Goal: Information Seeking & Learning: Compare options

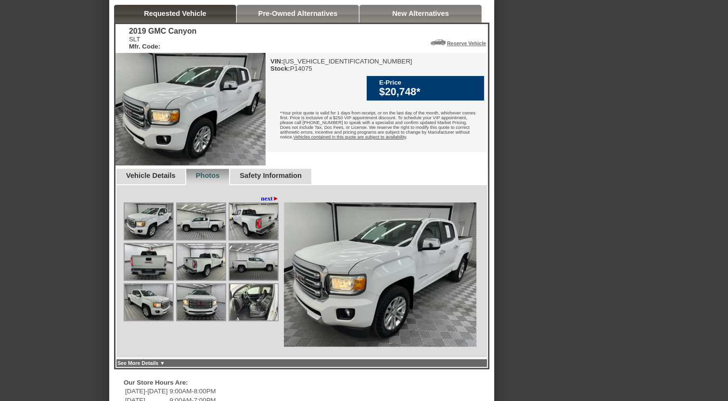
scroll to position [217, 0]
click at [265, 203] on link "next ►" at bounding box center [270, 199] width 18 height 8
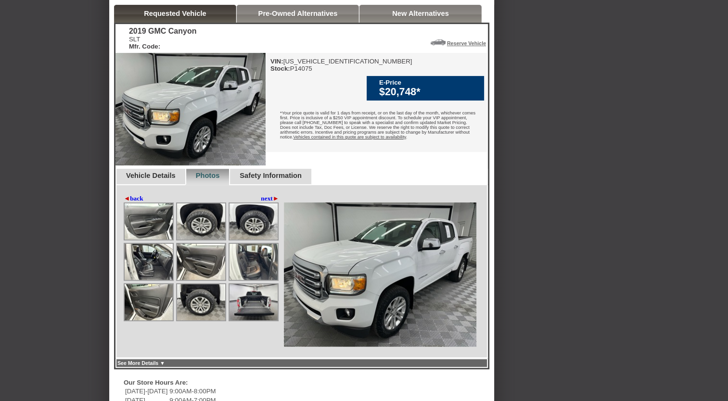
click at [265, 203] on link "next ►" at bounding box center [270, 199] width 18 height 8
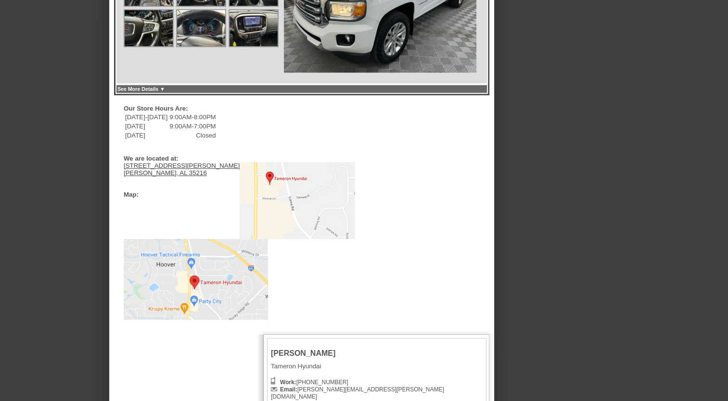
scroll to position [348, 0]
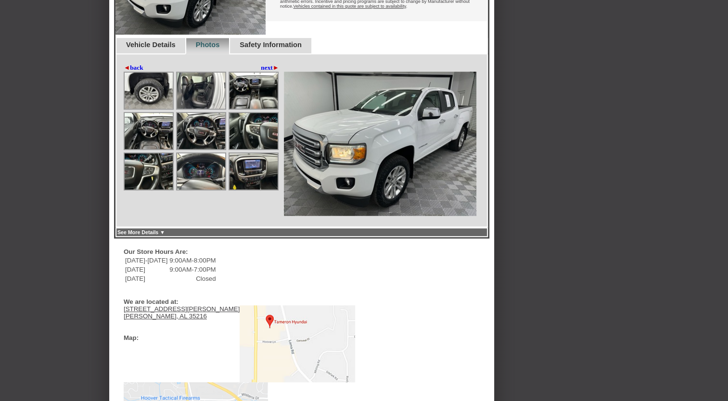
click at [200, 149] on img at bounding box center [201, 131] width 48 height 36
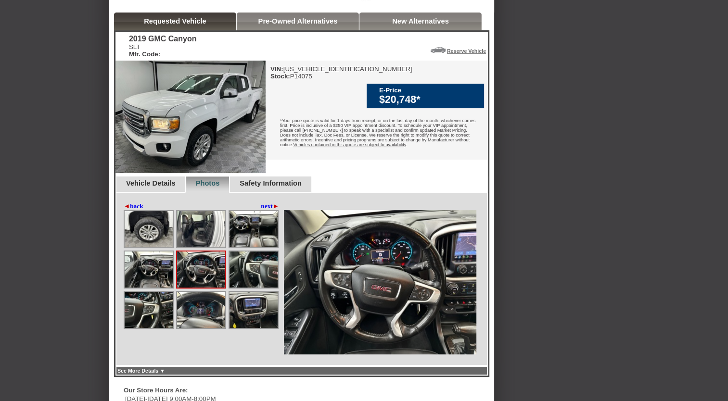
scroll to position [187, 0]
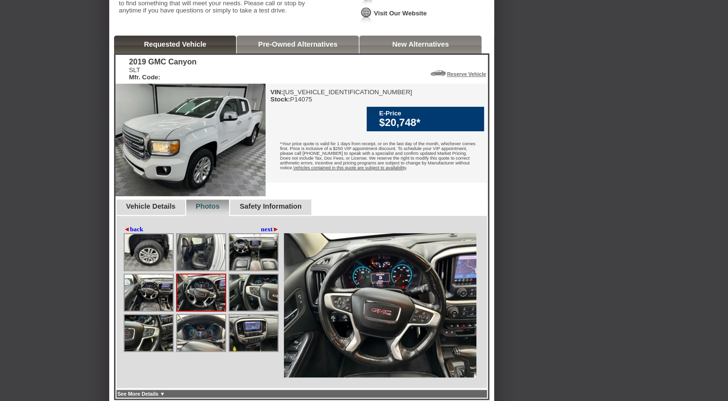
click at [284, 216] on div "2019 GMC Canyon SLT Mfr. Code: Reserve Vehicle Reserve This Vehicle Please conf…" at bounding box center [301, 222] width 372 height 334
click at [162, 210] on link "Vehicle Details" at bounding box center [151, 207] width 50 height 8
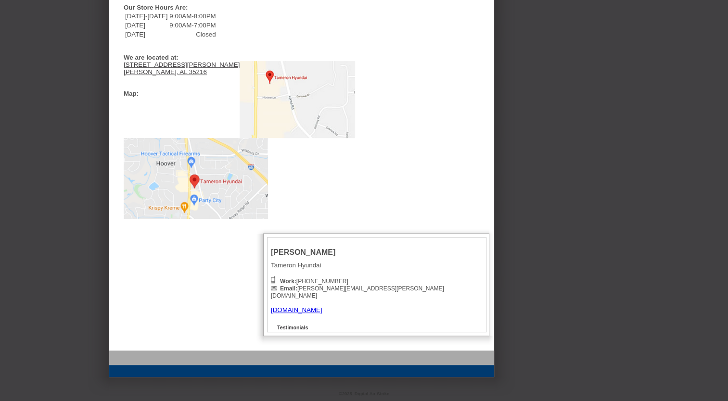
scroll to position [151, 0]
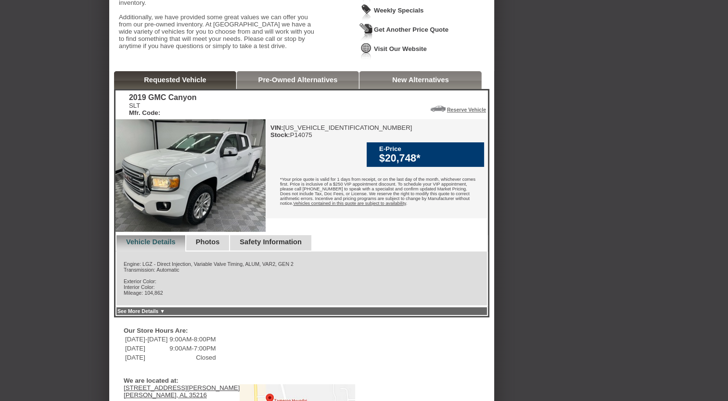
click at [212, 201] on img at bounding box center [190, 175] width 150 height 113
click at [282, 84] on link "Pre-Owned Alternatives" at bounding box center [297, 80] width 79 height 8
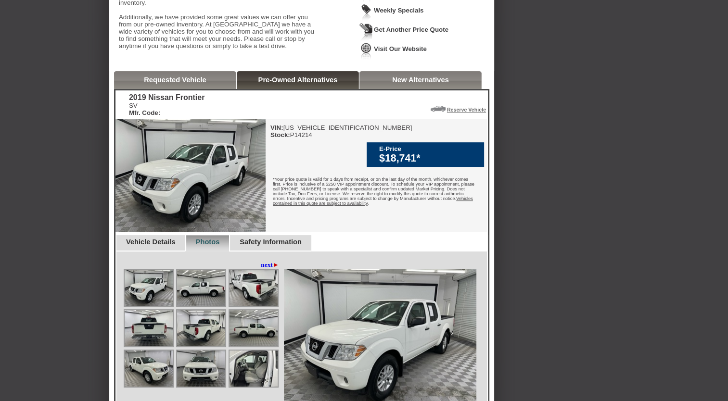
click at [394, 84] on link "New Alternatives" at bounding box center [420, 80] width 57 height 8
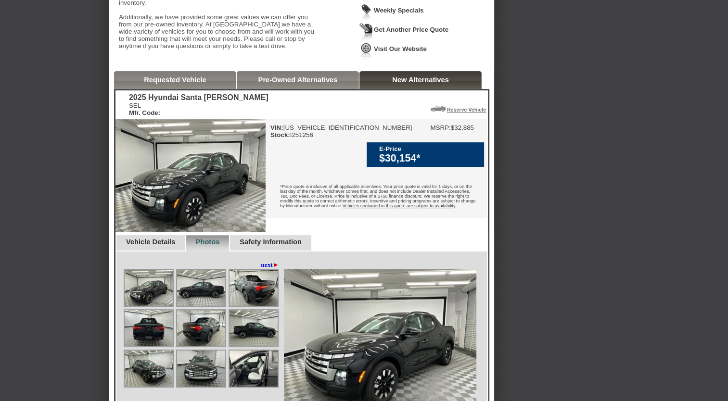
click at [324, 84] on link "Pre-Owned Alternatives" at bounding box center [297, 80] width 79 height 8
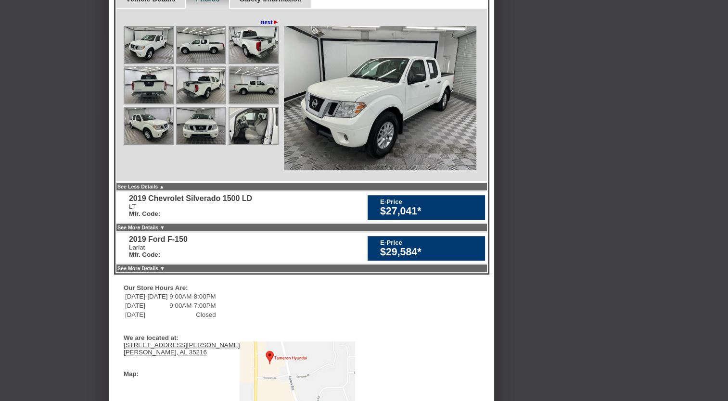
scroll to position [433, 0]
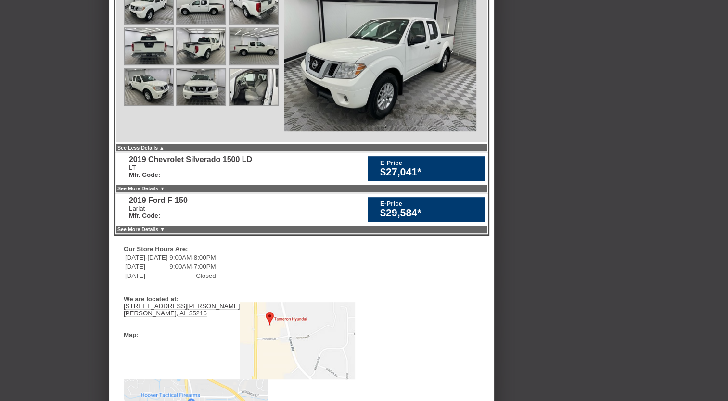
click at [234, 164] on div "2019 Chevrolet Silverado 1500 LD" at bounding box center [190, 159] width 123 height 9
click at [182, 174] on div "2019 Nissan Frontier SV Mfr. Code: E-Price $18,741* 2019 Nissan Frontier SV Mfr…" at bounding box center [301, 21] width 375 height 429
click at [165, 151] on link "See Less Details ▲" at bounding box center [140, 148] width 47 height 6
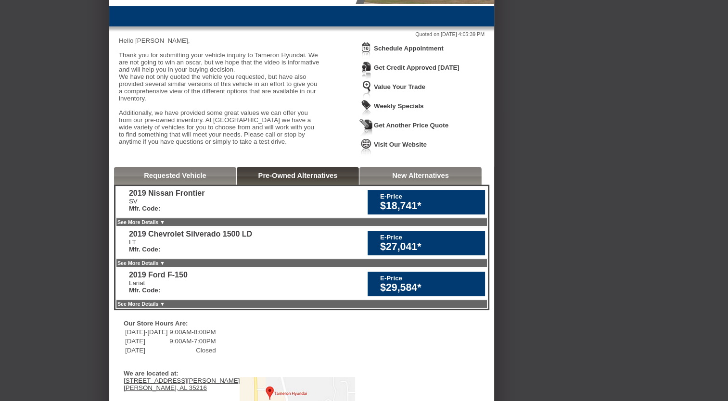
scroll to position [0, 0]
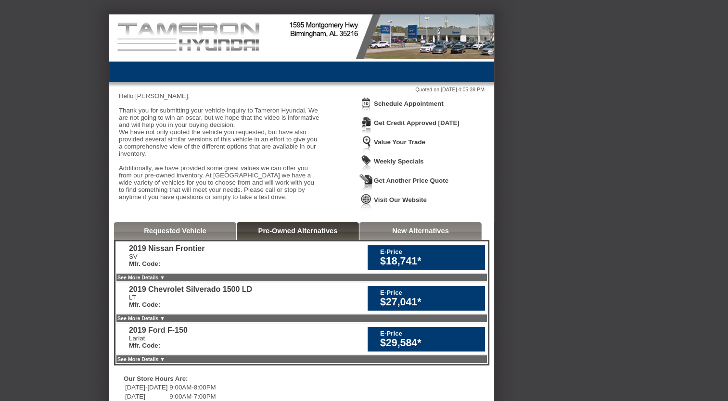
click at [200, 240] on div "Requested Vehicle" at bounding box center [175, 231] width 122 height 18
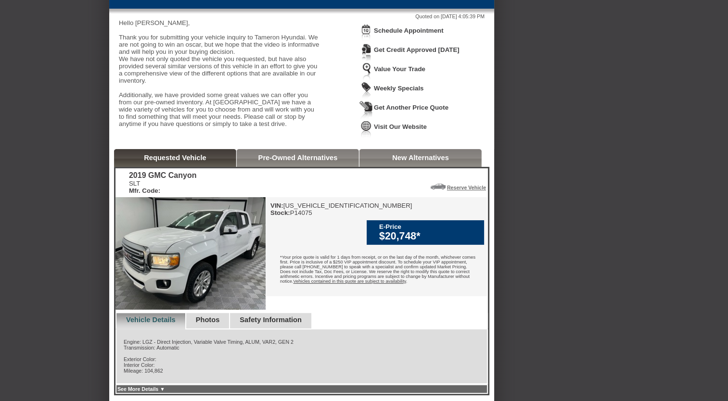
scroll to position [86, 0]
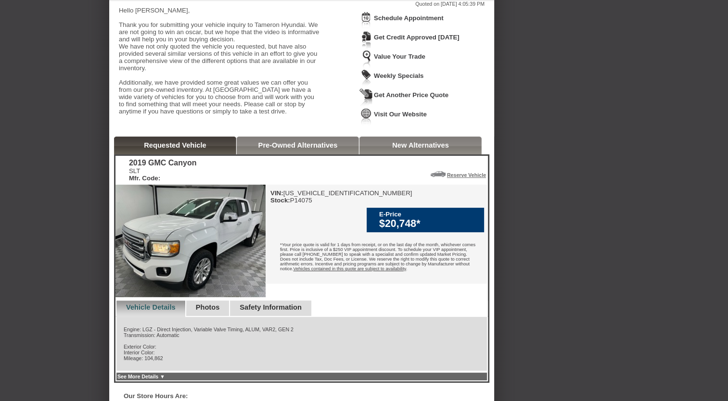
click at [197, 268] on img at bounding box center [190, 241] width 150 height 113
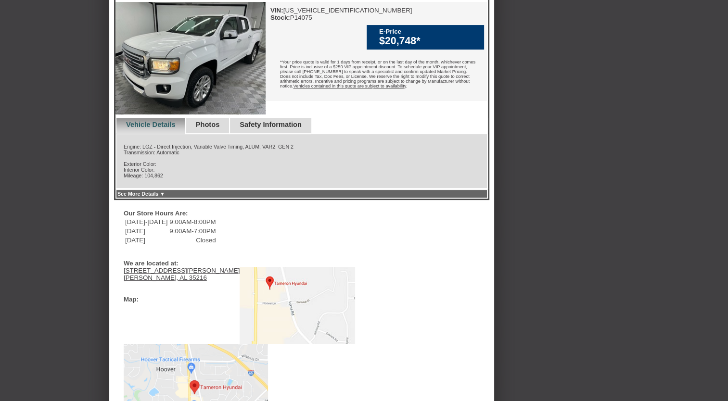
scroll to position [267, 0]
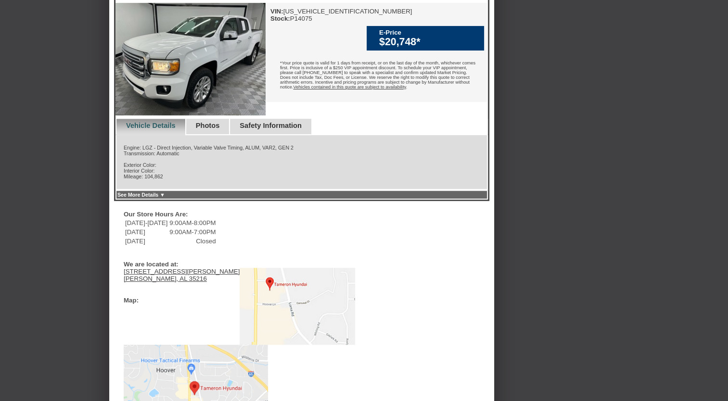
click at [217, 129] on link "Photos" at bounding box center [208, 126] width 24 height 8
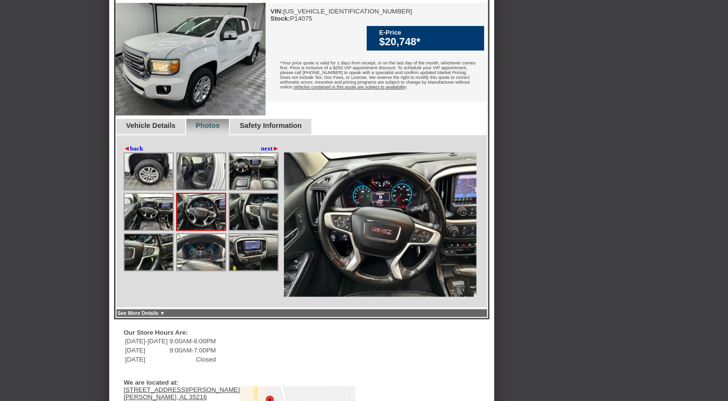
click at [240, 229] on img at bounding box center [253, 212] width 48 height 36
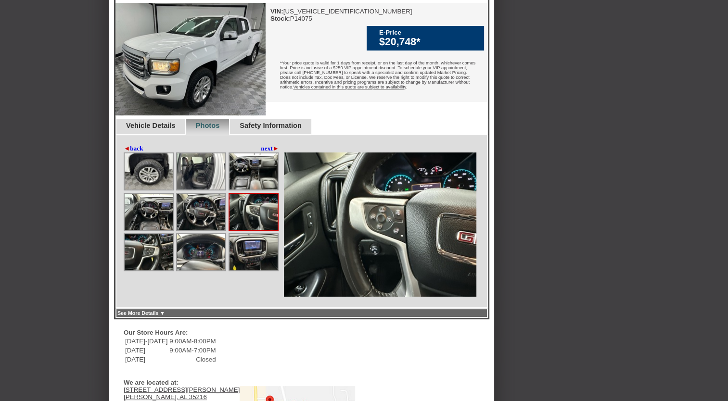
click at [240, 267] on img at bounding box center [253, 252] width 48 height 36
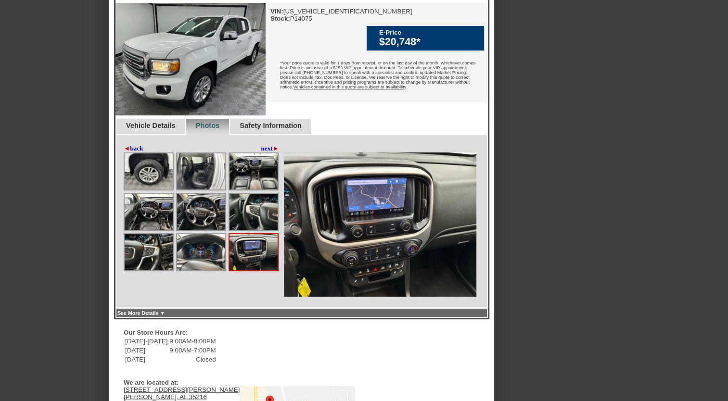
click at [264, 153] on link "next ►" at bounding box center [270, 149] width 18 height 8
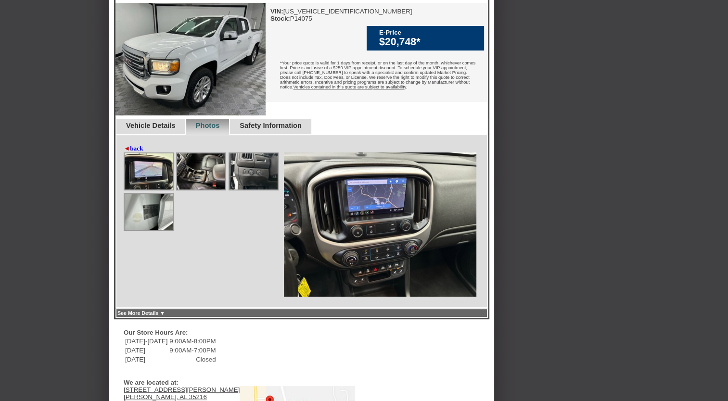
click at [240, 186] on img at bounding box center [253, 171] width 48 height 36
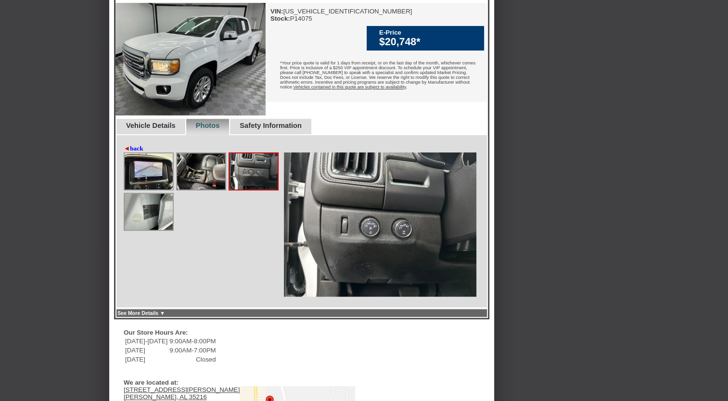
click at [197, 190] on img at bounding box center [201, 171] width 48 height 36
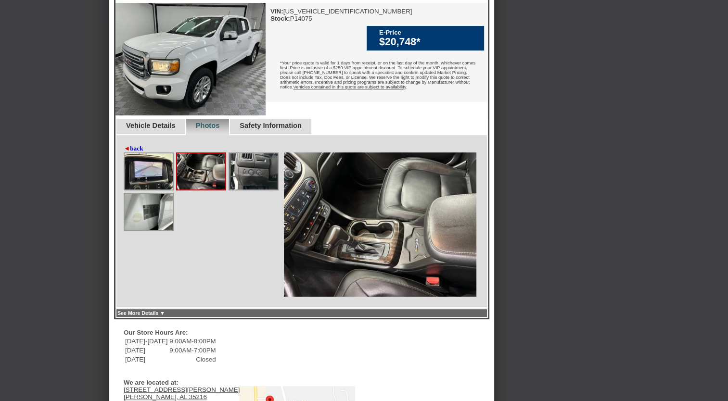
click at [178, 231] on div at bounding box center [203, 193] width 158 height 81
click at [144, 188] on img at bounding box center [149, 171] width 48 height 36
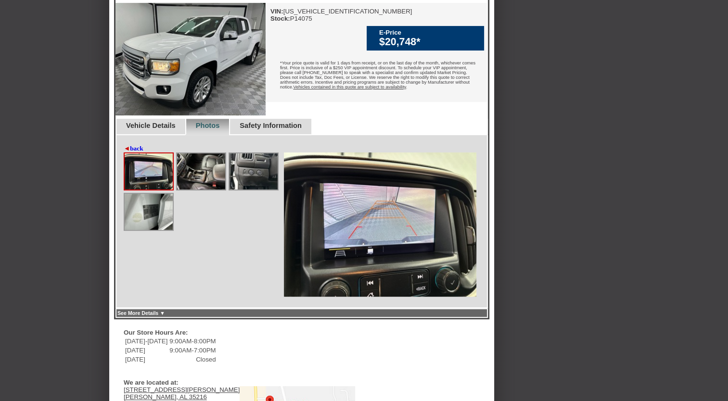
click at [137, 153] on link "◄ back" at bounding box center [134, 149] width 20 height 8
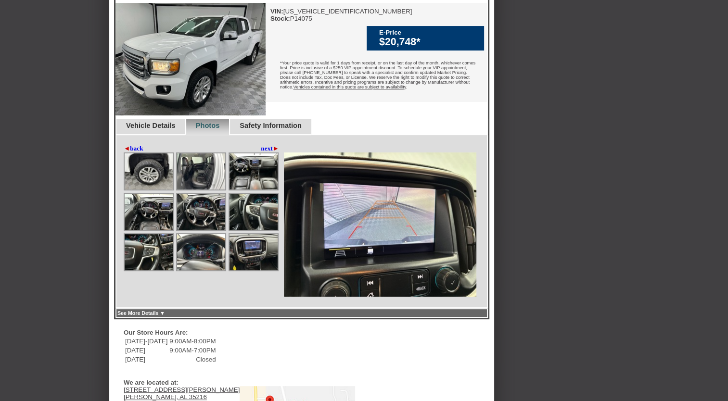
click at [155, 190] on img at bounding box center [149, 171] width 48 height 36
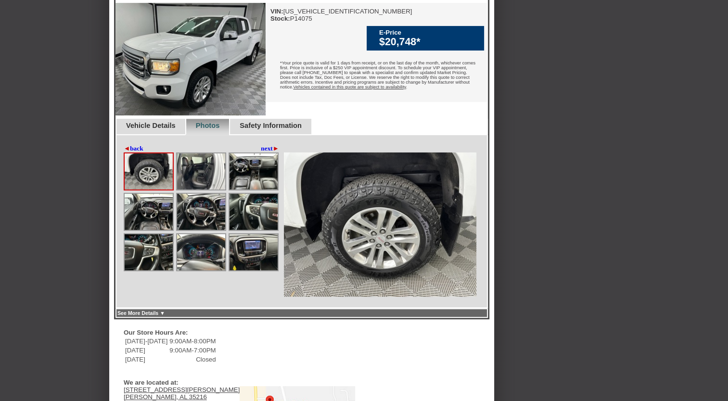
click at [137, 173] on img at bounding box center [149, 171] width 48 height 36
click at [133, 153] on link "◄ back" at bounding box center [134, 149] width 20 height 8
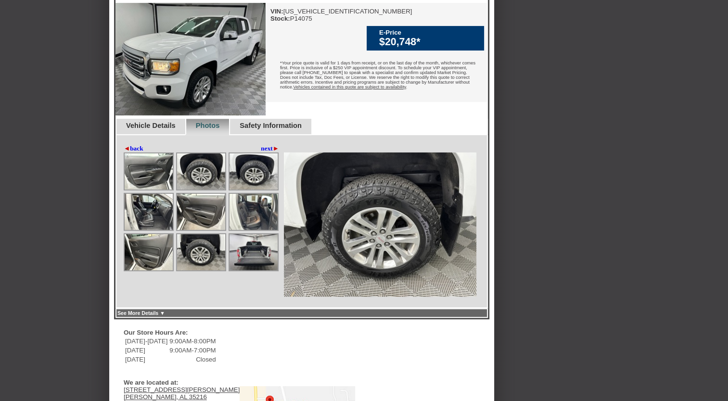
click at [162, 190] on img at bounding box center [149, 171] width 48 height 36
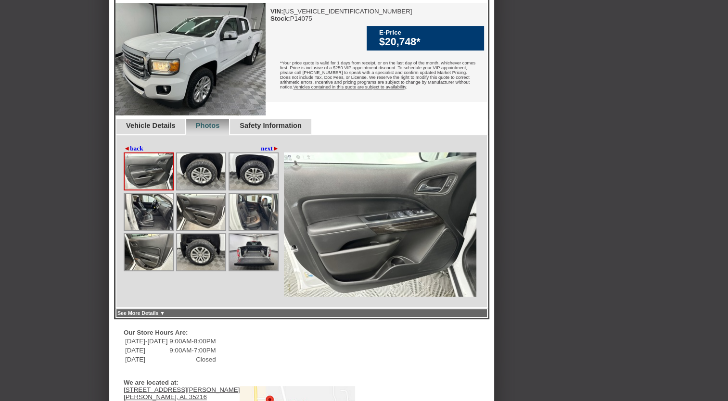
click at [131, 153] on link "◄ back" at bounding box center [134, 149] width 20 height 8
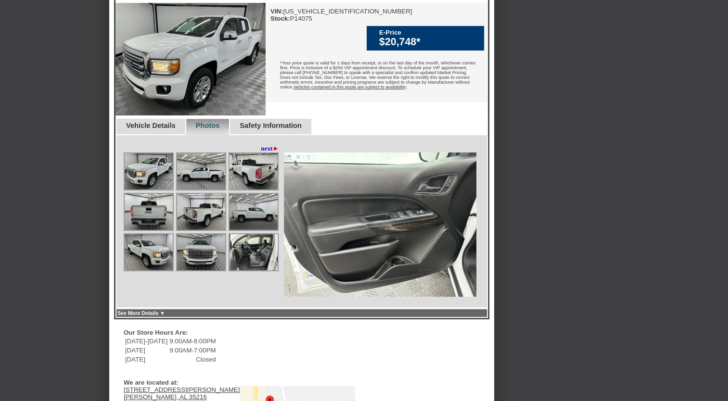
click at [191, 187] on img at bounding box center [201, 171] width 48 height 36
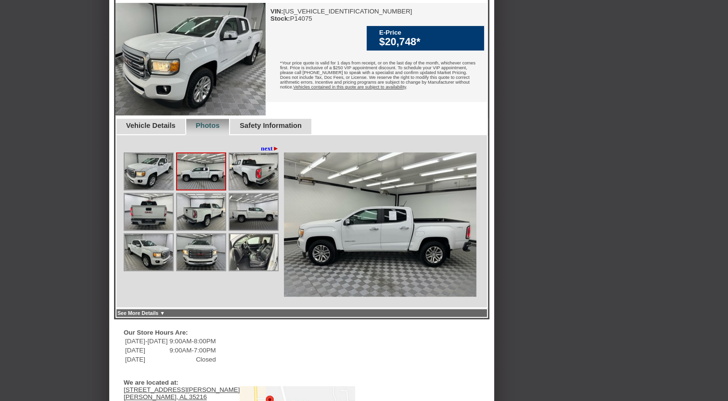
click at [146, 190] on img at bounding box center [149, 171] width 48 height 36
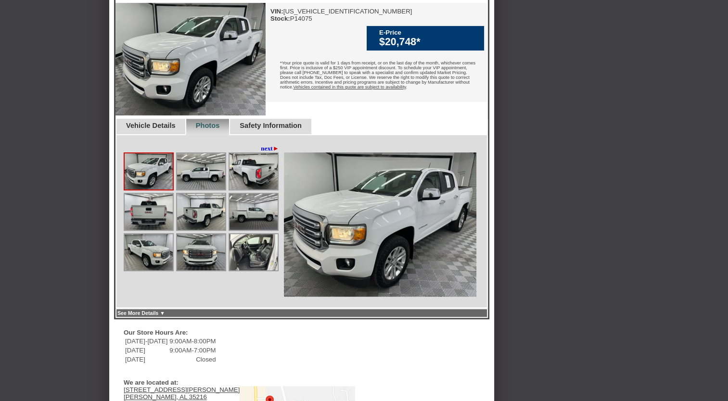
click at [181, 190] on img at bounding box center [201, 171] width 48 height 36
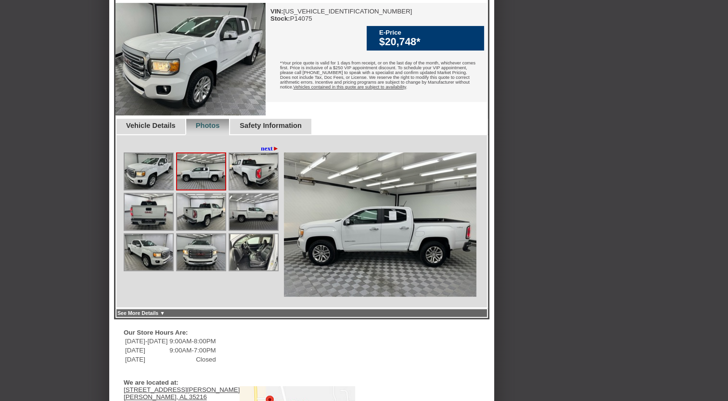
click at [229, 190] on img at bounding box center [253, 171] width 48 height 36
